Goal: Contribute content

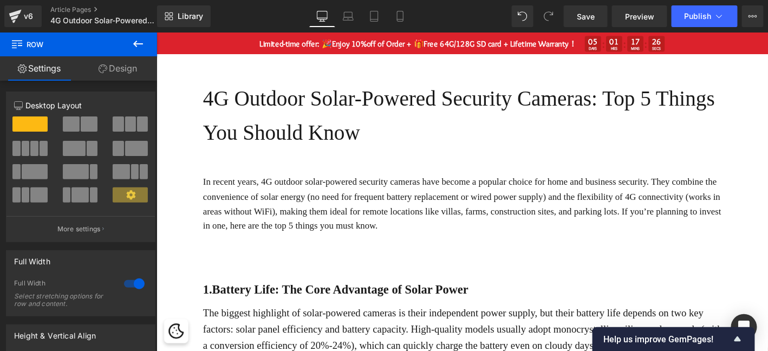
click at [510, 25] on div "Library Desktop Desktop Laptop Tablet Mobile Save Preview Publish Scheduled Vie…" at bounding box center [462, 16] width 611 height 22
drag, startPoint x: 666, startPoint y: 57, endPoint x: 471, endPoint y: 171, distance: 225.2
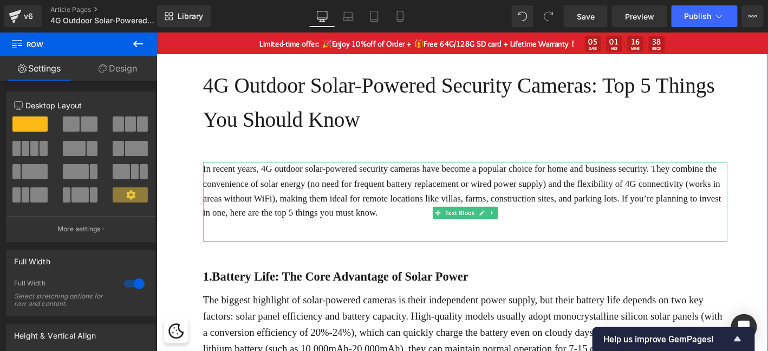
scroll to position [126, 0]
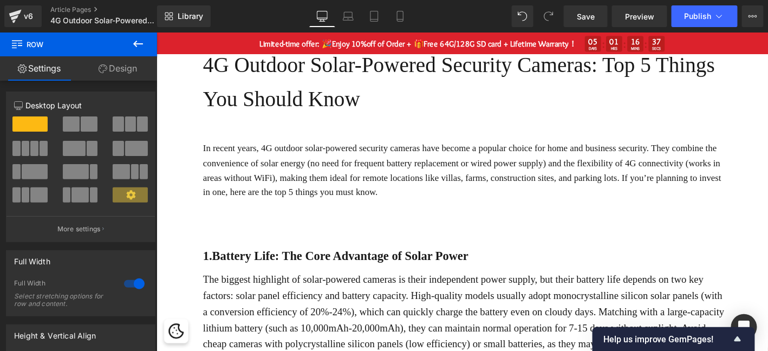
click at [133, 42] on icon at bounding box center [138, 43] width 13 height 13
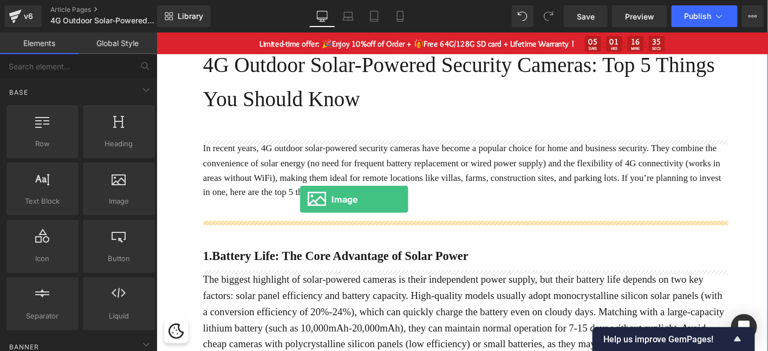
drag, startPoint x: 302, startPoint y: 221, endPoint x: 309, endPoint y: 210, distance: 13.2
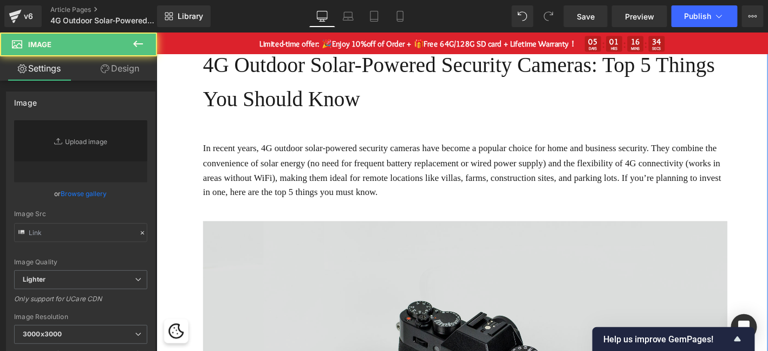
type input "//[DOMAIN_NAME][URL]"
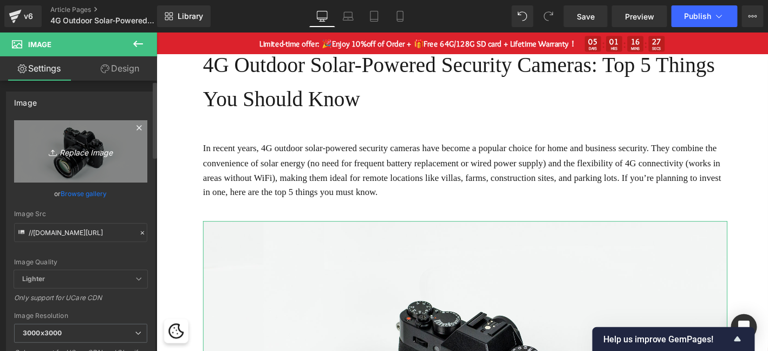
click at [139, 149] on link "Replace Image" at bounding box center [80, 151] width 133 height 62
type input "C:\fakepath\alps-9634828_960_720.jpg"
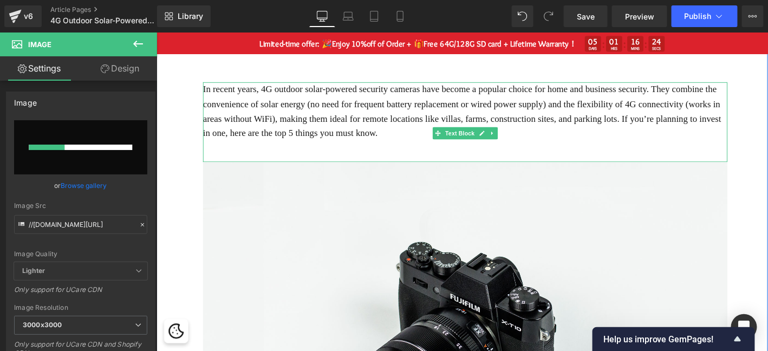
scroll to position [199, 0]
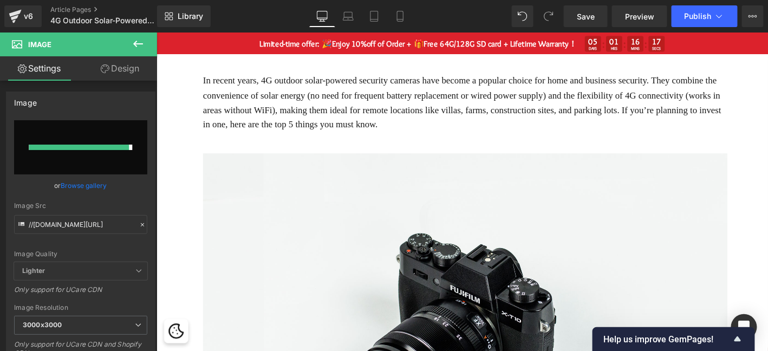
type input "[URL][DOMAIN_NAME]"
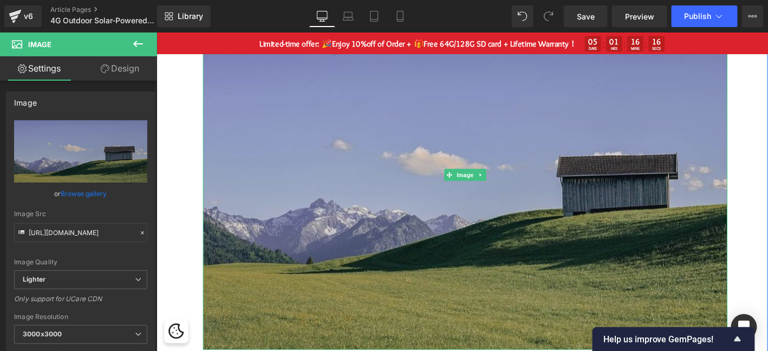
scroll to position [397, 0]
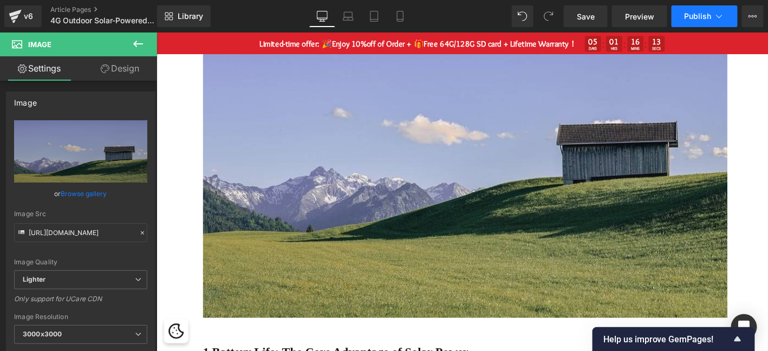
click at [713, 16] on button "Publish" at bounding box center [704, 16] width 66 height 22
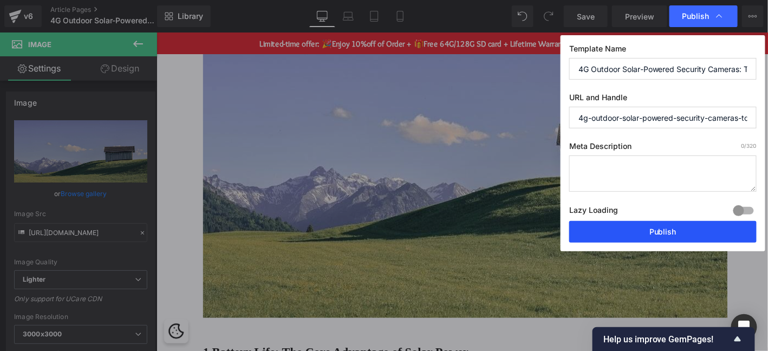
click at [668, 228] on button "Publish" at bounding box center [662, 232] width 187 height 22
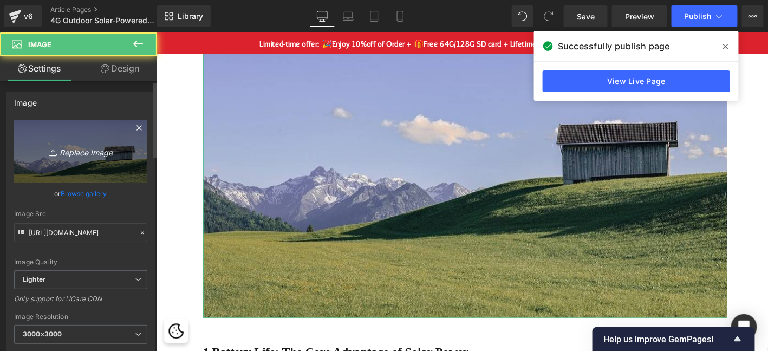
click at [98, 136] on link "Replace Image" at bounding box center [80, 151] width 133 height 62
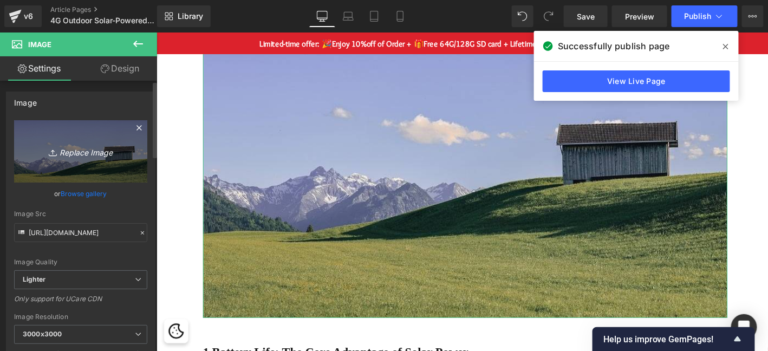
type input "C:\fakepath\building-1839464_960_720.jpg"
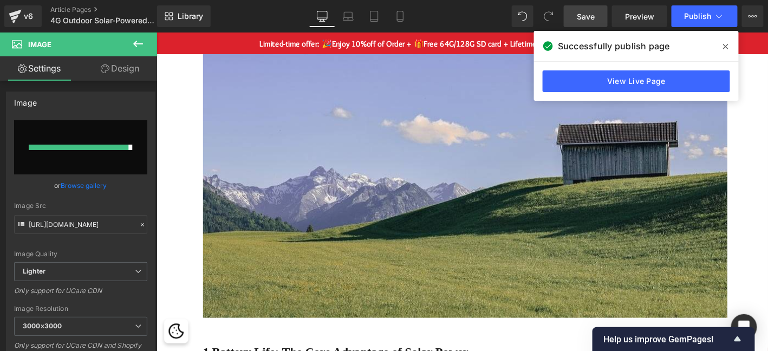
type input "[URL][DOMAIN_NAME]"
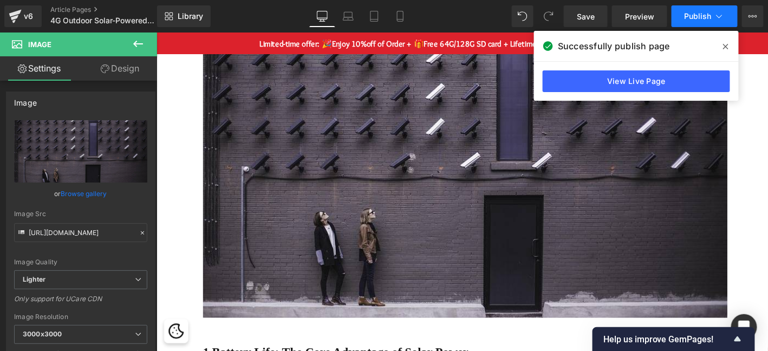
click at [708, 12] on span "Publish" at bounding box center [697, 16] width 27 height 9
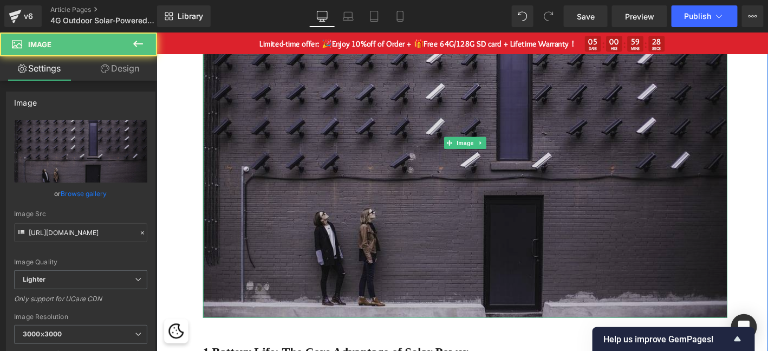
click at [386, 218] on img at bounding box center [487, 150] width 562 height 375
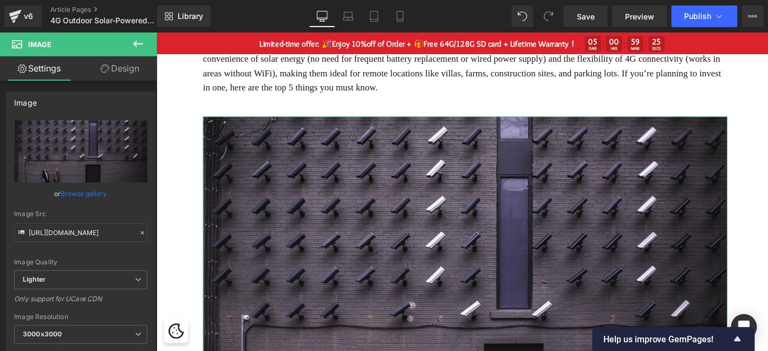
scroll to position [234, 0]
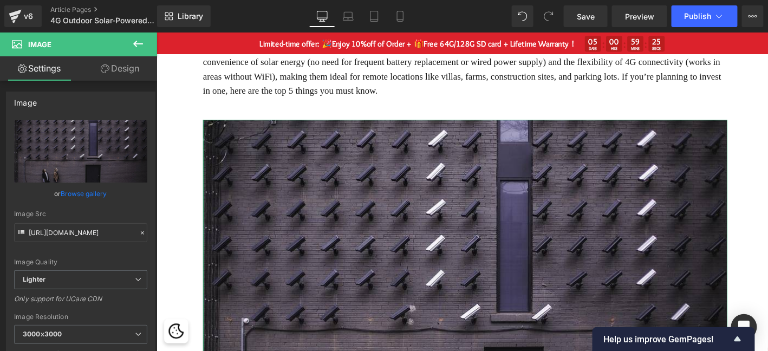
click at [121, 64] on link "Design" at bounding box center [120, 68] width 79 height 24
click at [0, 0] on div "Spacing" at bounding box center [0, 0] width 0 height 0
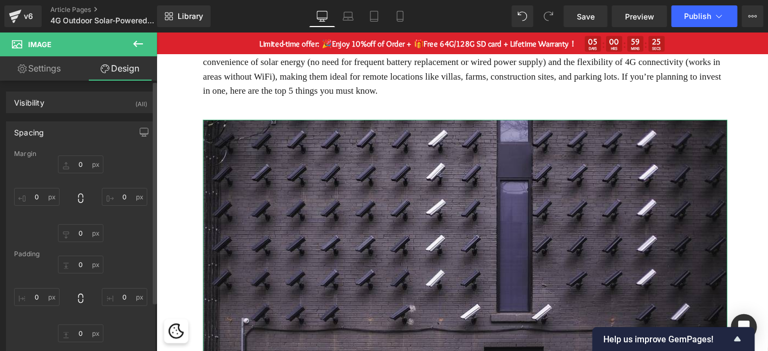
click at [93, 125] on div "Spacing" at bounding box center [80, 132] width 148 height 21
type input "0"
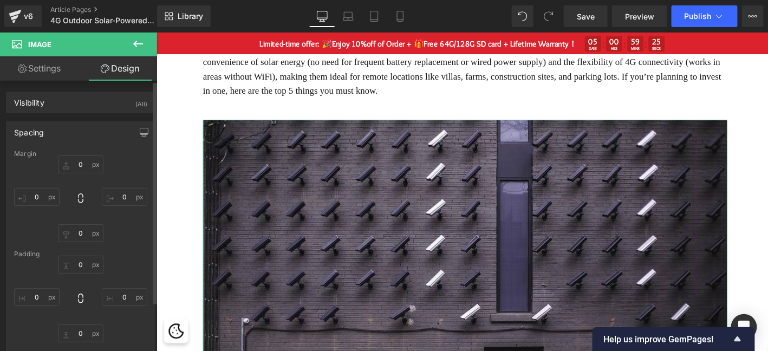
type input "0"
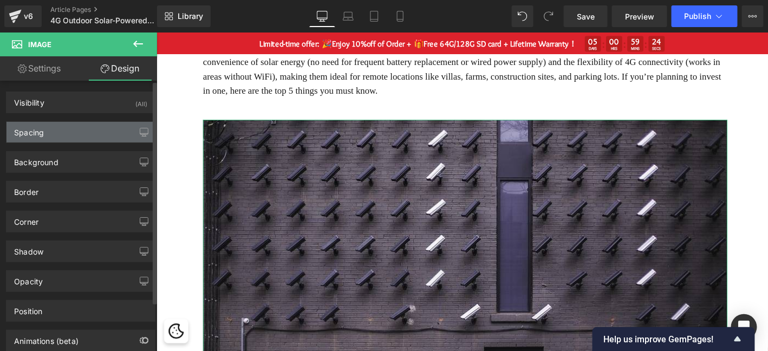
click at [81, 128] on div "Spacing" at bounding box center [80, 132] width 148 height 21
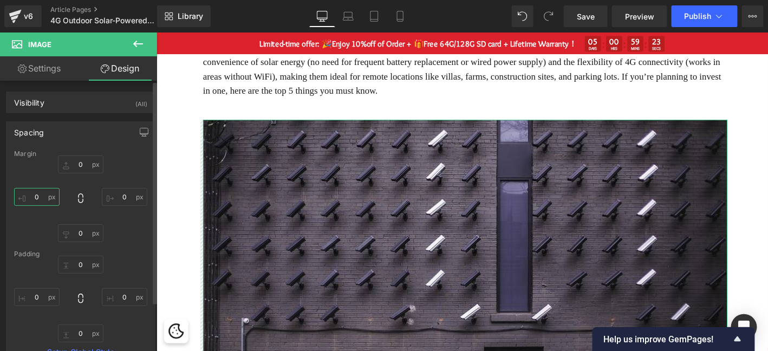
click at [42, 199] on input "0" at bounding box center [36, 197] width 45 height 18
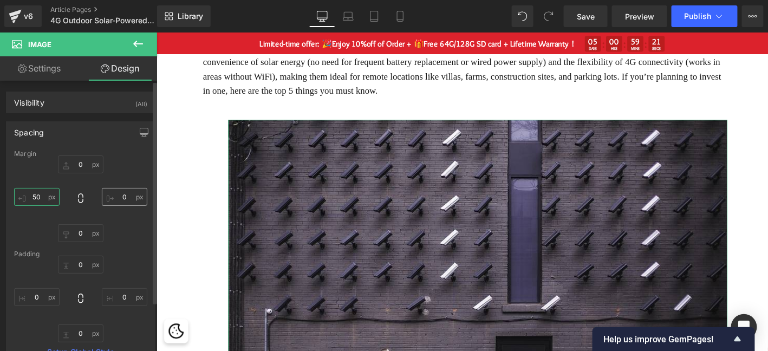
type input "50"
click at [125, 195] on input "0" at bounding box center [124, 197] width 45 height 18
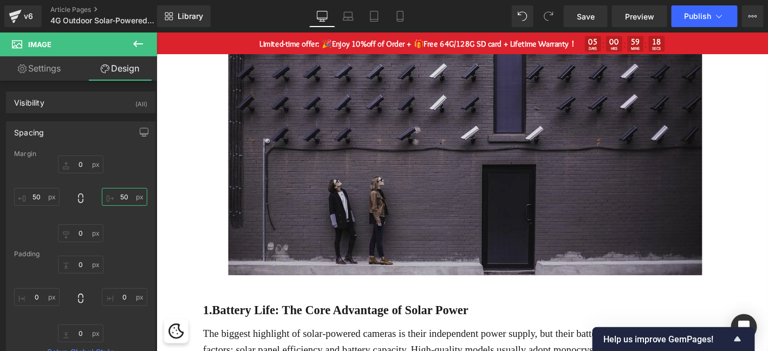
scroll to position [415, 0]
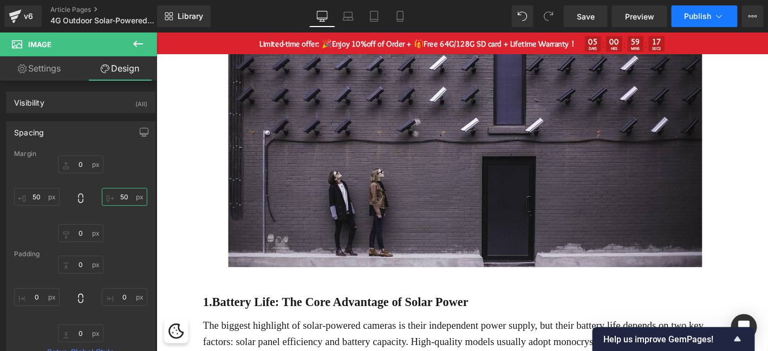
type input "50"
click at [686, 17] on span "Publish" at bounding box center [697, 16] width 27 height 9
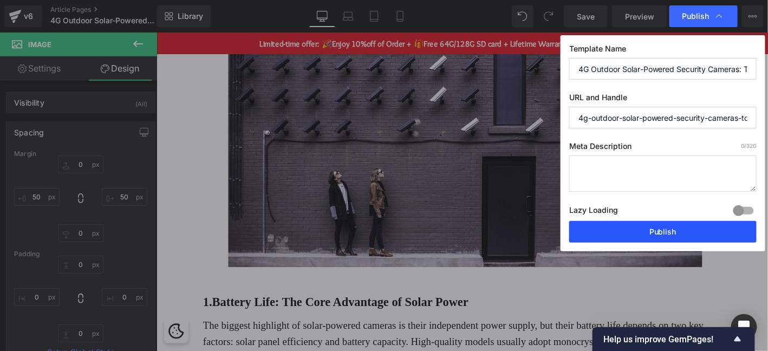
click at [676, 232] on button "Publish" at bounding box center [662, 232] width 187 height 22
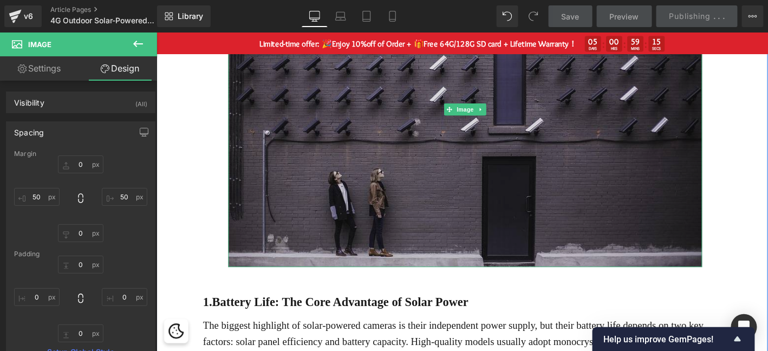
click at [671, 155] on img at bounding box center [487, 114] width 508 height 338
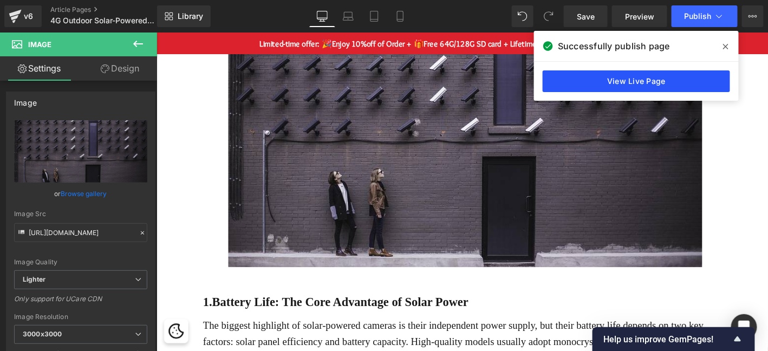
click at [683, 86] on link "View Live Page" at bounding box center [636, 81] width 187 height 22
